Goal: Check status: Check status

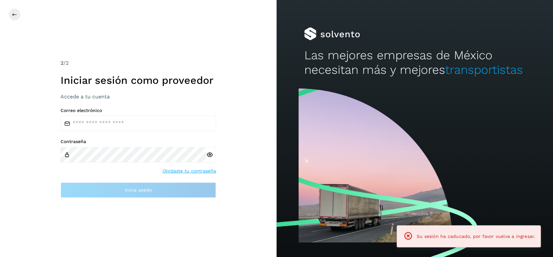
type input "**********"
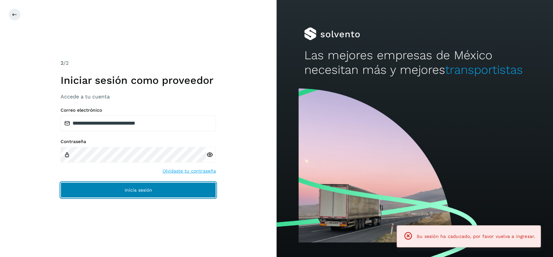
click at [150, 189] on span "Inicia sesión" at bounding box center [139, 190] width 28 height 5
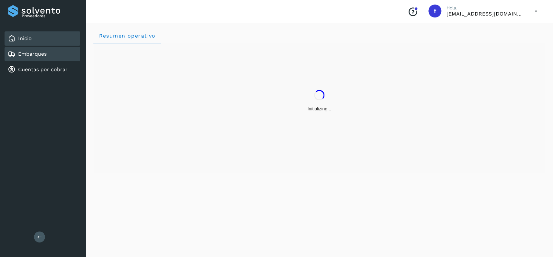
click at [58, 49] on div "Embarques" at bounding box center [43, 54] width 76 height 14
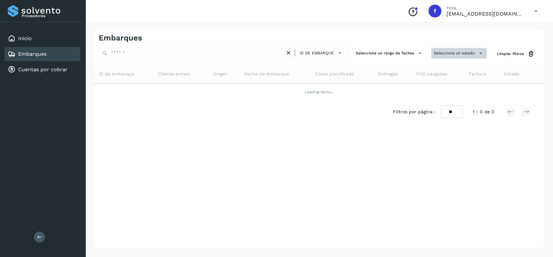
click at [450, 51] on button "Selecciona un estado" at bounding box center [458, 53] width 55 height 11
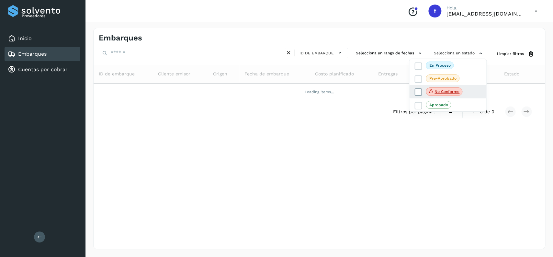
click at [416, 91] on icon at bounding box center [418, 92] width 6 height 6
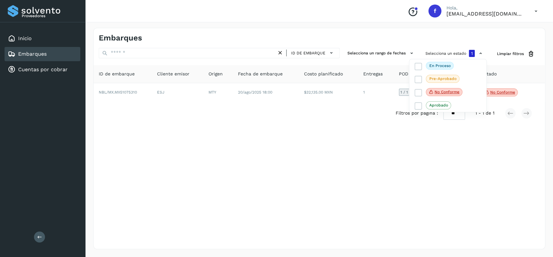
click at [261, 149] on div at bounding box center [276, 128] width 553 height 257
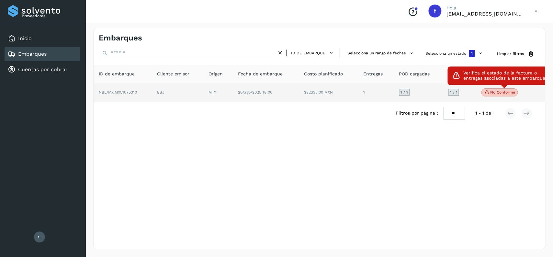
click at [487, 93] on icon at bounding box center [486, 92] width 5 height 6
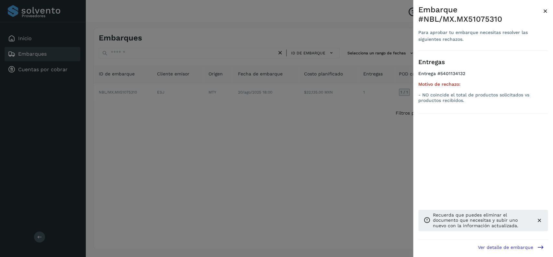
click at [283, 165] on div at bounding box center [276, 128] width 553 height 257
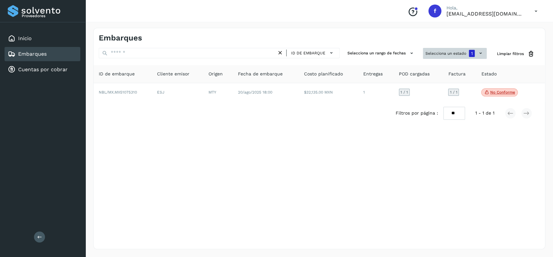
click at [448, 58] on button "Selecciona un estado 1" at bounding box center [455, 53] width 64 height 11
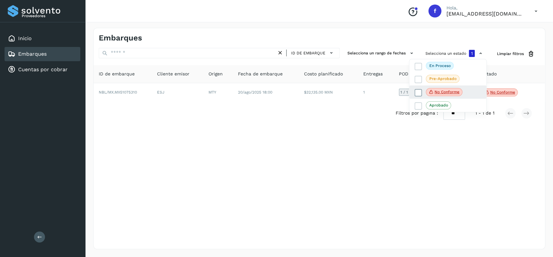
click at [421, 93] on span at bounding box center [417, 92] width 7 height 7
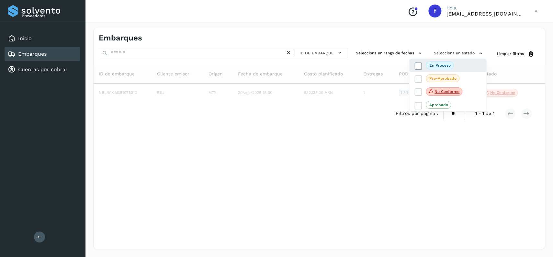
click at [417, 68] on icon at bounding box center [418, 66] width 6 height 6
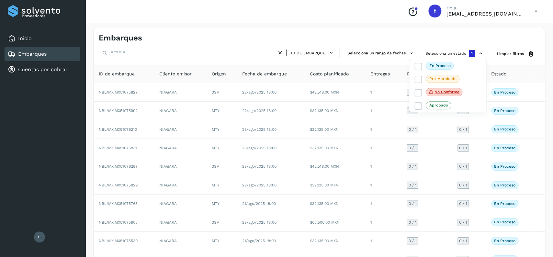
click at [378, 27] on div at bounding box center [276, 128] width 553 height 257
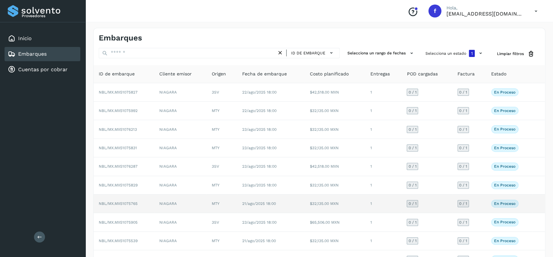
scroll to position [45, 0]
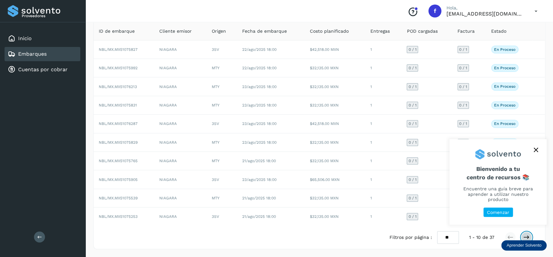
click at [529, 236] on icon at bounding box center [526, 237] width 6 height 6
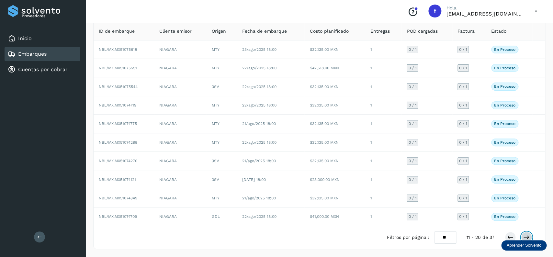
click at [529, 236] on icon at bounding box center [526, 237] width 6 height 6
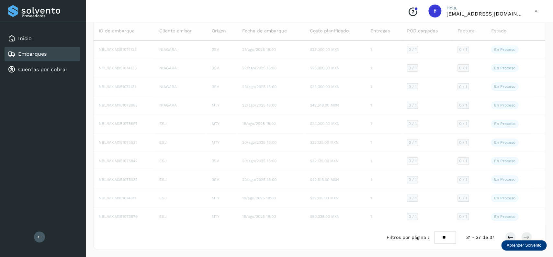
scroll to position [0, 0]
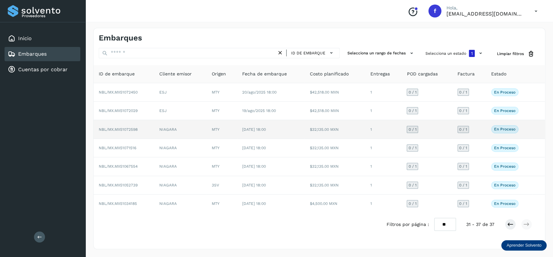
click at [287, 131] on td "[DATE] 18:00" at bounding box center [271, 129] width 68 height 18
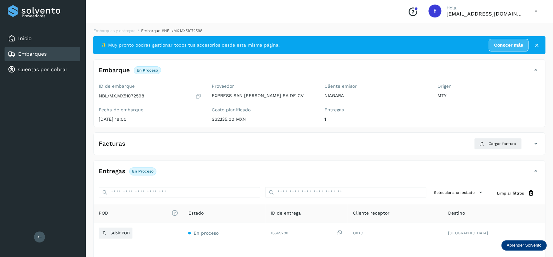
click at [133, 96] on p "NBL/MX.MX51072598" at bounding box center [122, 96] width 46 height 6
copy p "MX51072598"
click at [68, 50] on div "Embarques" at bounding box center [43, 54] width 76 height 14
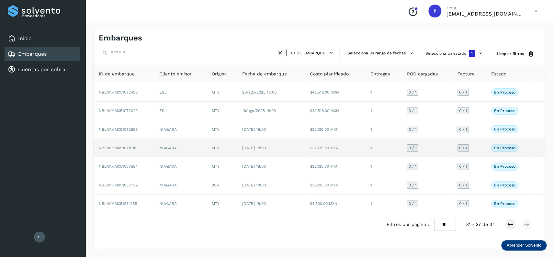
click at [259, 153] on td "[DATE] 18:00" at bounding box center [271, 148] width 68 height 18
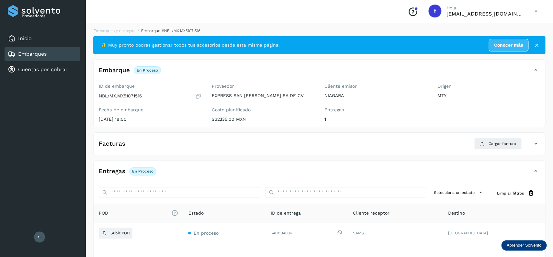
click at [129, 93] on div "ID de embarque NBL/MX.MX51071516" at bounding box center [150, 91] width 103 height 16
copy p "MX51071516"
click at [133, 95] on p "NBL/MX.MX51071516" at bounding box center [120, 96] width 43 height 6
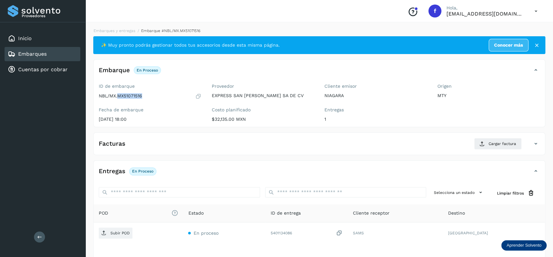
copy p "MX51071516"
click at [65, 55] on div "Embarques" at bounding box center [43, 54] width 76 height 14
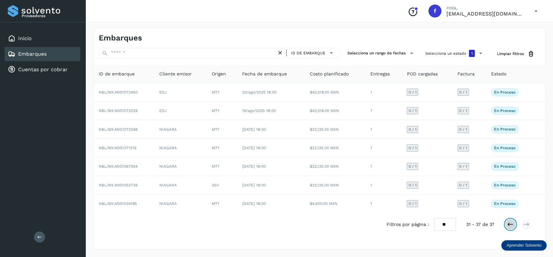
click at [507, 226] on icon at bounding box center [510, 224] width 6 height 6
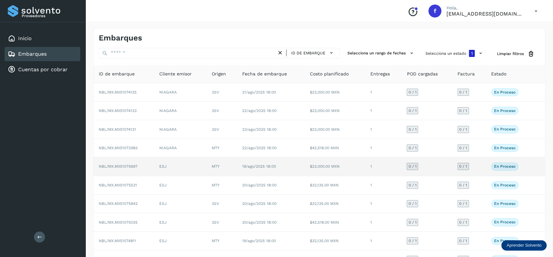
scroll to position [45, 0]
